Goal: Information Seeking & Learning: Understand process/instructions

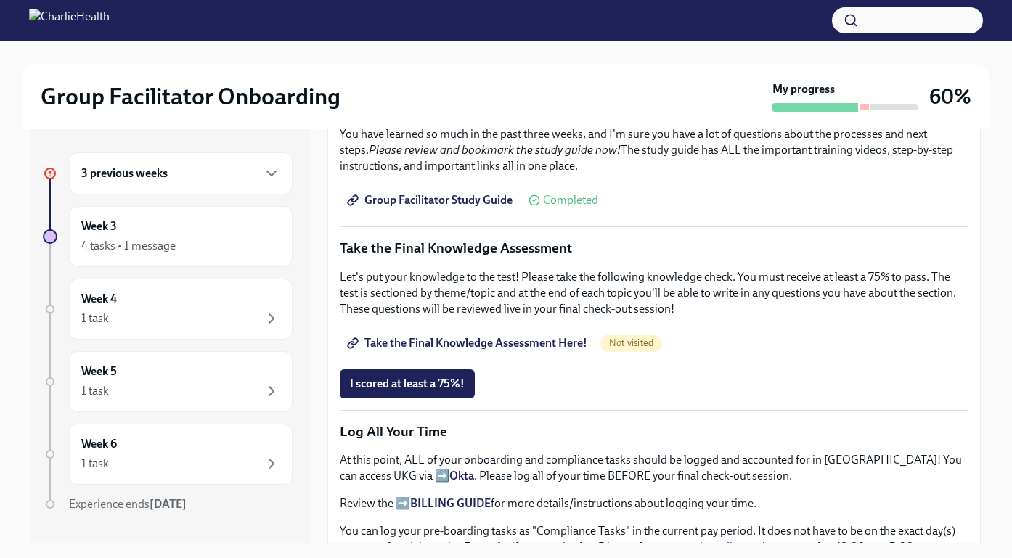
scroll to position [735, 0]
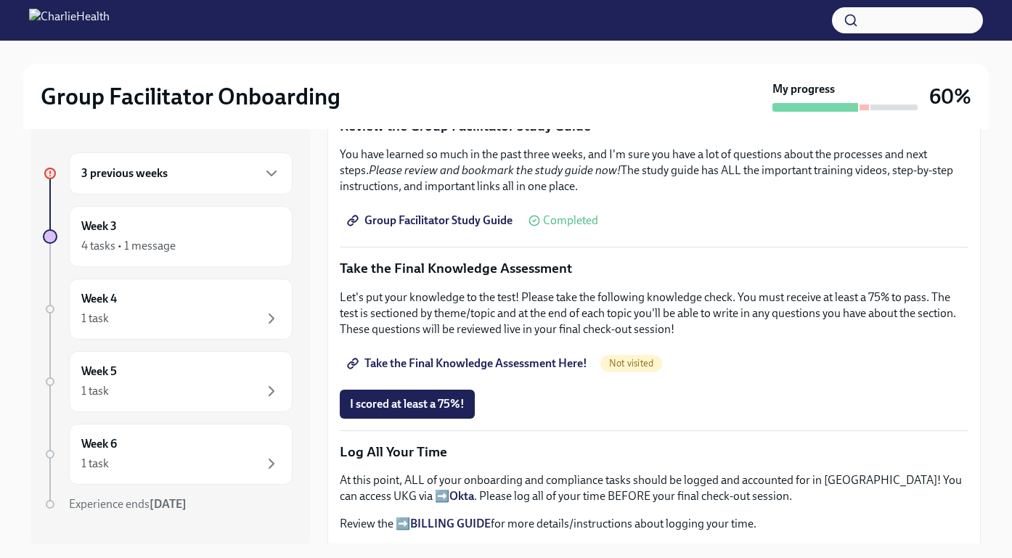
click at [501, 357] on span "Take the Final Knowledge Assessment Here!" at bounding box center [468, 363] width 237 height 15
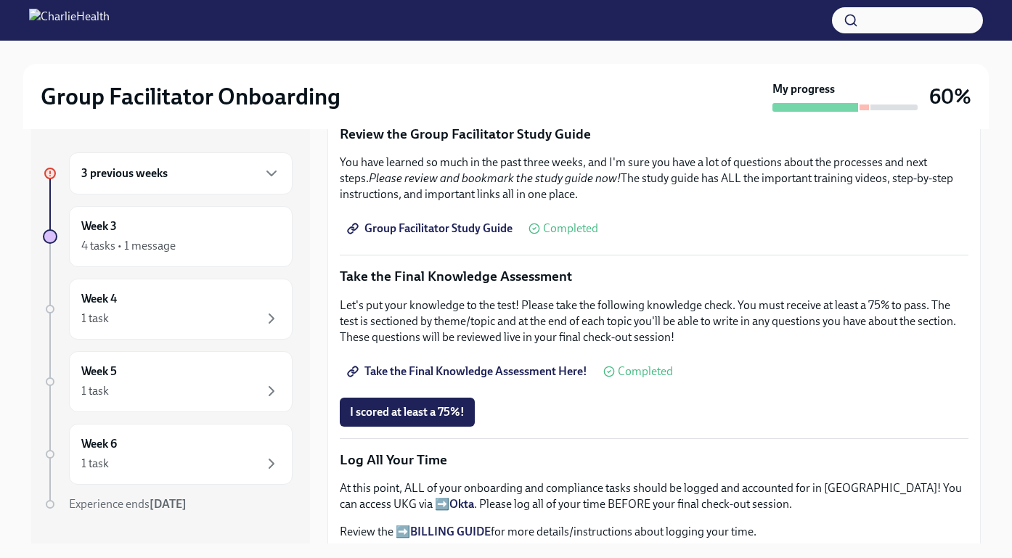
scroll to position [719, 0]
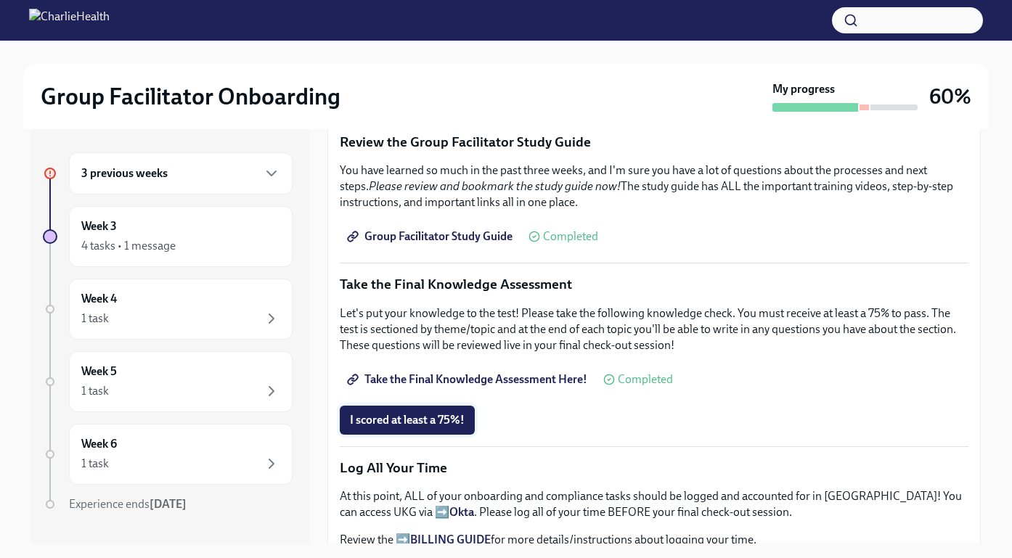
click at [405, 422] on span "I scored at least a 75%!" at bounding box center [407, 420] width 115 height 15
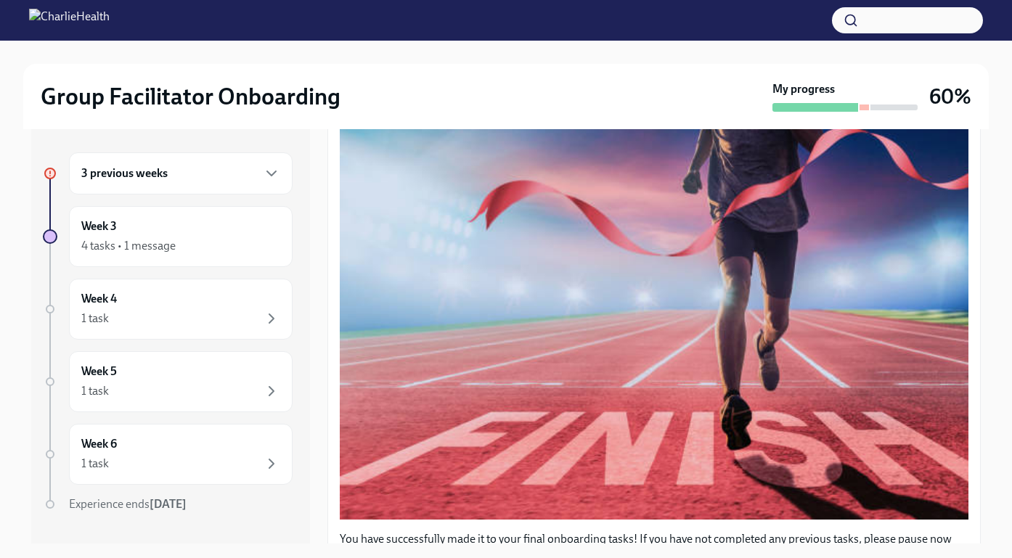
scroll to position [0, 0]
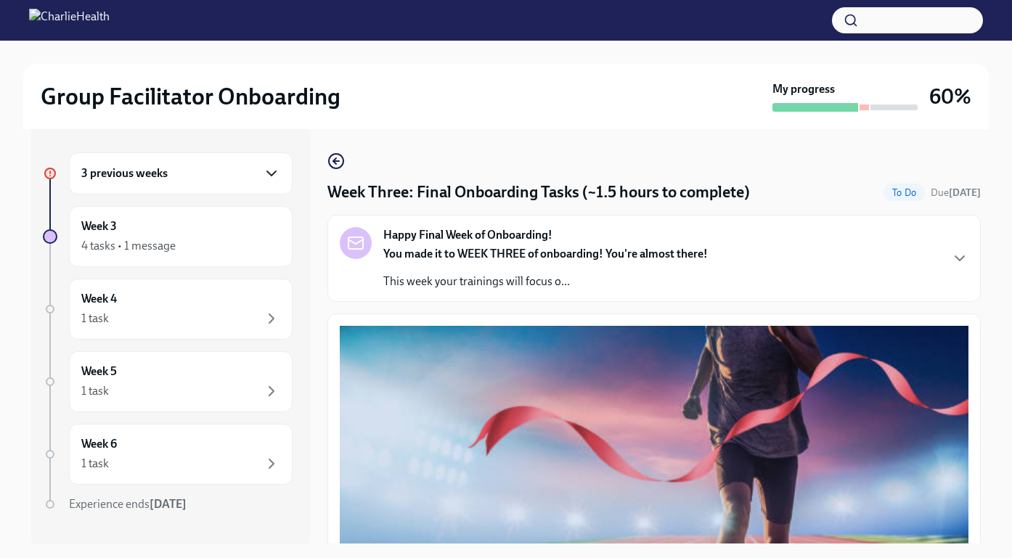
click at [277, 174] on icon "button" at bounding box center [271, 173] width 17 height 17
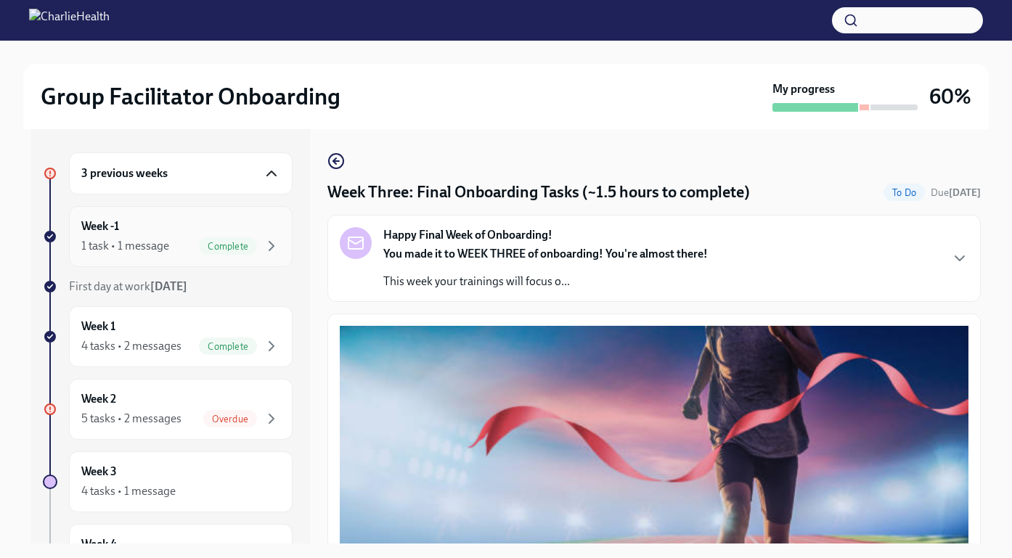
click at [152, 217] on div "Week -1 1 task • 1 message Complete" at bounding box center [181, 236] width 224 height 61
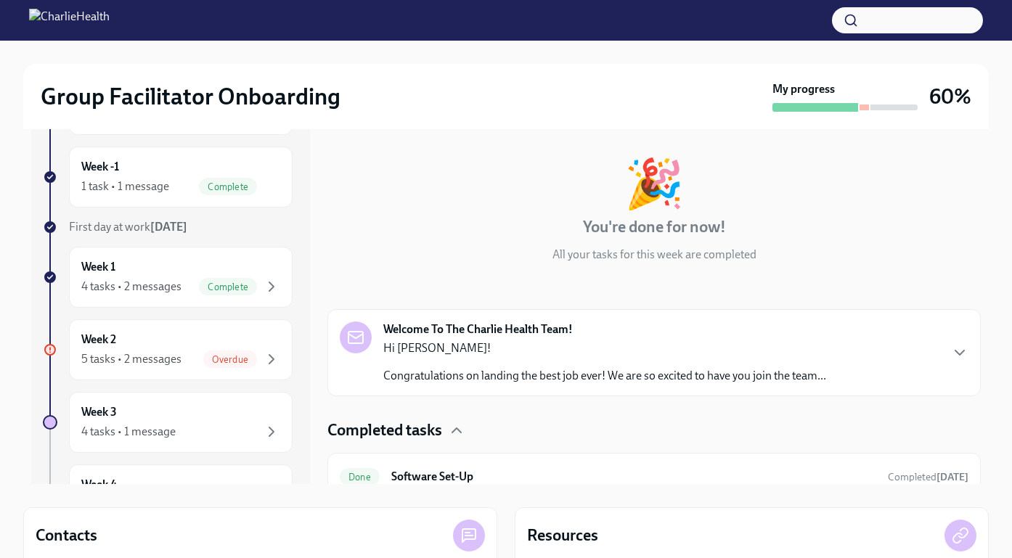
scroll to position [96, 0]
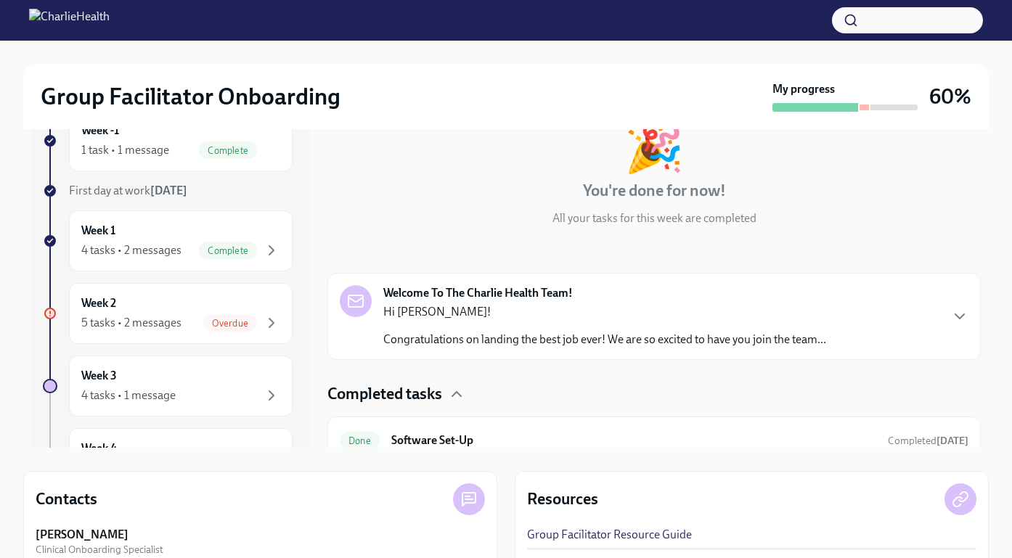
click at [510, 310] on p "Hi [PERSON_NAME]!" at bounding box center [604, 312] width 443 height 16
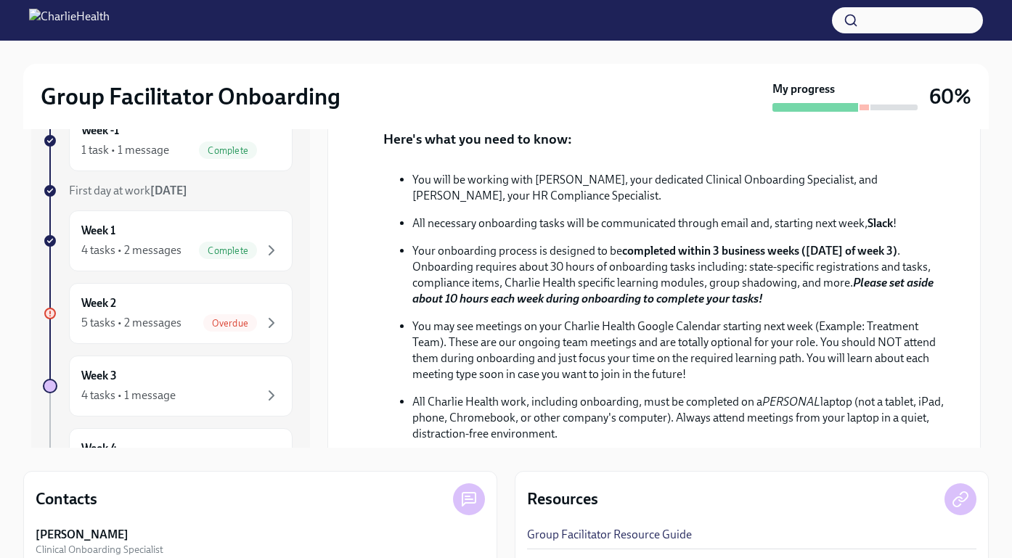
scroll to position [303, 0]
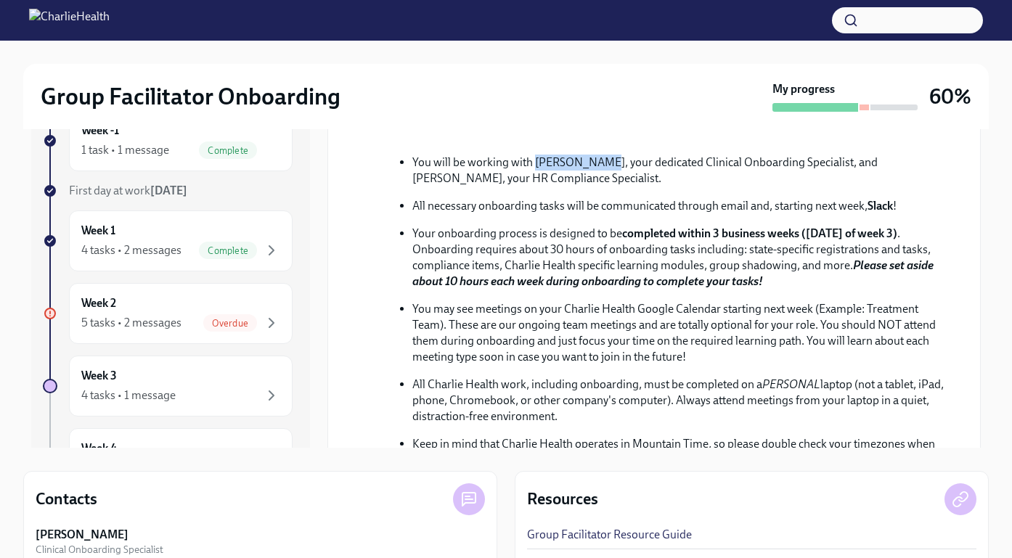
drag, startPoint x: 534, startPoint y: 320, endPoint x: 599, endPoint y: 320, distance: 65.3
click at [599, 187] on p "You will be working with [PERSON_NAME], your dedicated Clinical Onboarding Spec…" at bounding box center [678, 171] width 533 height 32
copy p "[PERSON_NAME]"
click at [599, 187] on p "You will be working with [PERSON_NAME], your dedicated Clinical Onboarding Spec…" at bounding box center [678, 171] width 533 height 32
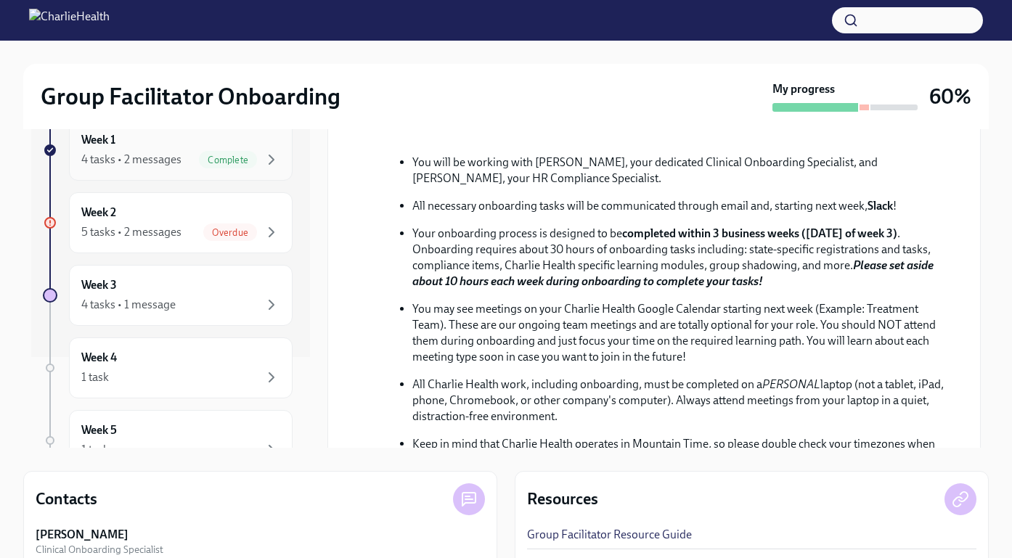
scroll to position [86, 0]
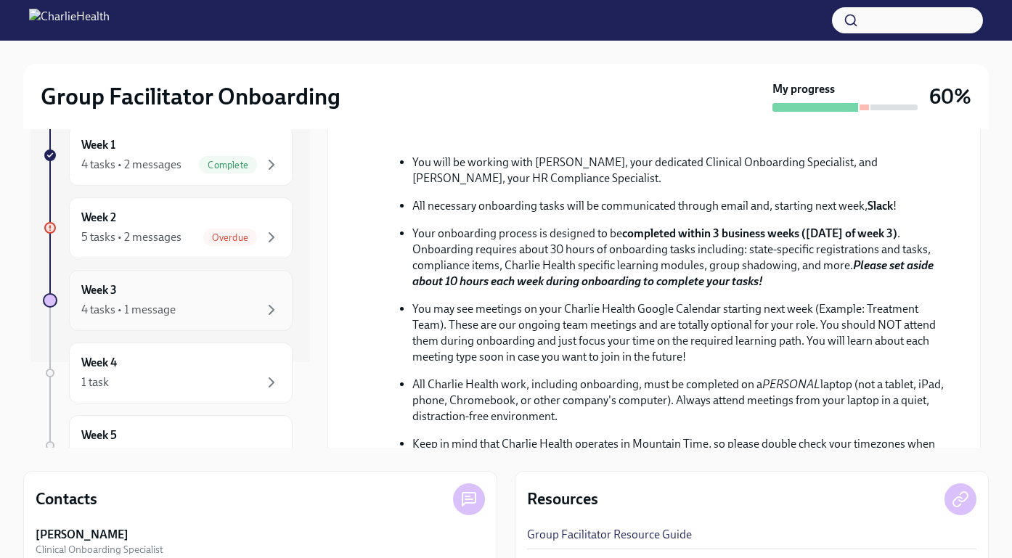
click at [206, 298] on div "Week 3 4 tasks • 1 message" at bounding box center [180, 300] width 199 height 36
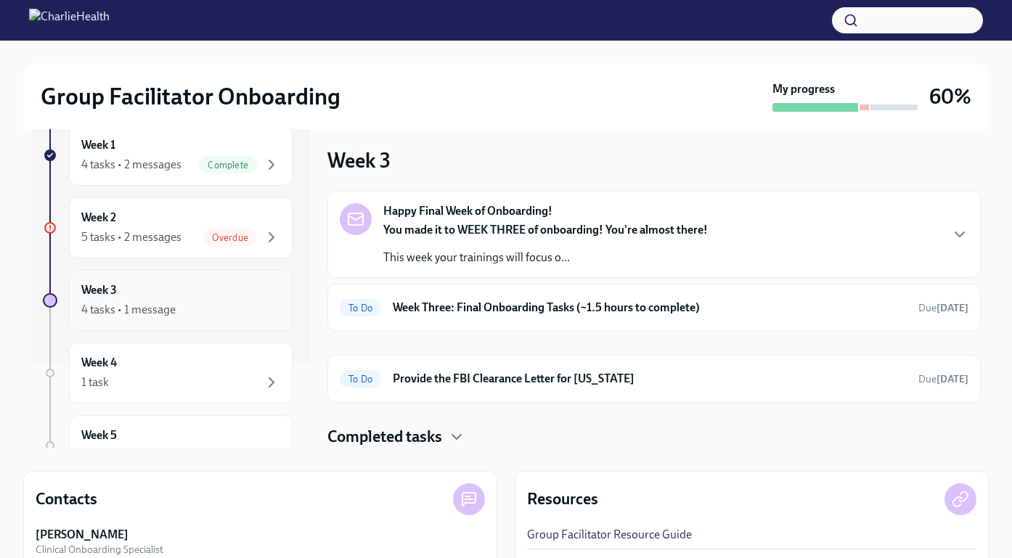
scroll to position [30, 0]
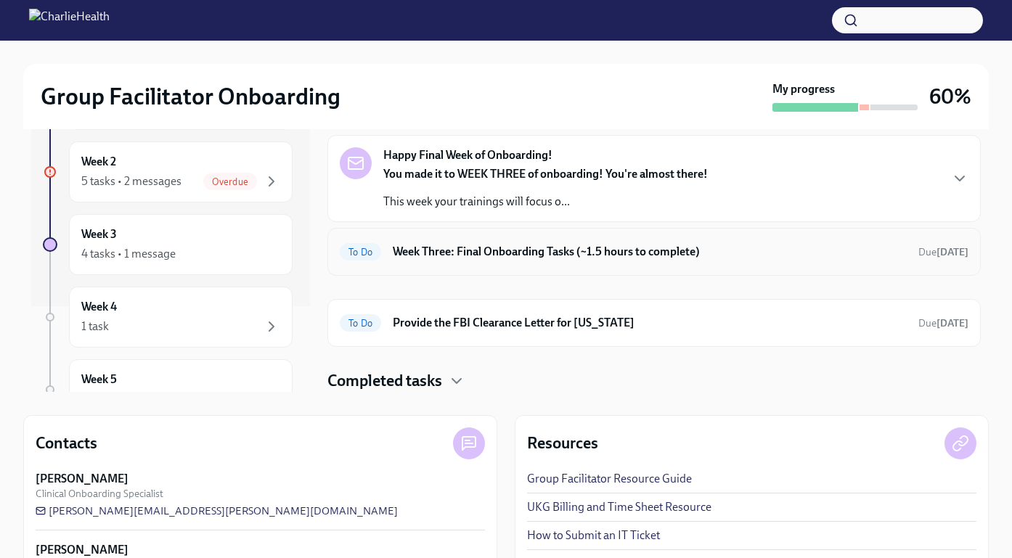
click at [478, 258] on h6 "Week Three: Final Onboarding Tasks (~1.5 hours to complete)" at bounding box center [650, 252] width 514 height 16
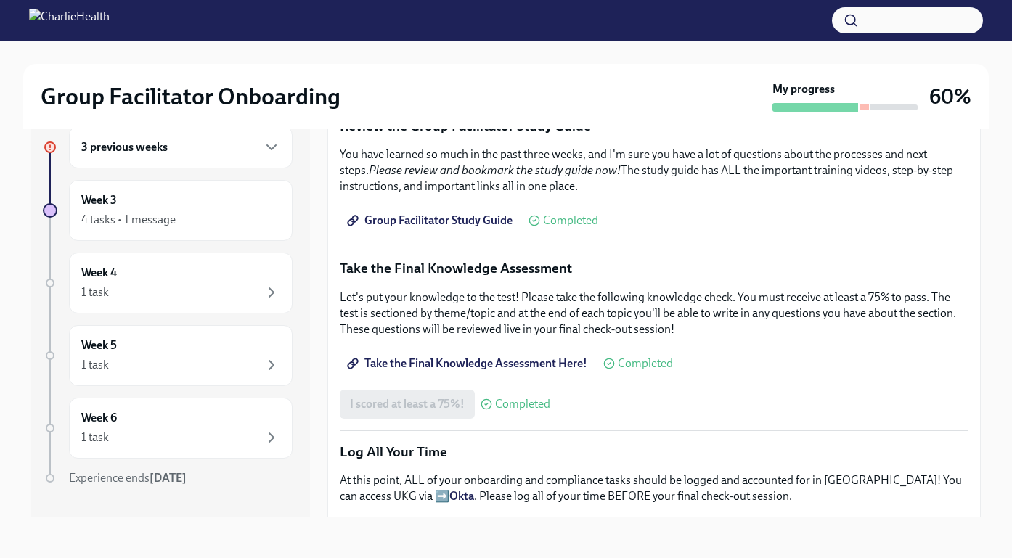
scroll to position [1156, 0]
